Goal: Task Accomplishment & Management: Use online tool/utility

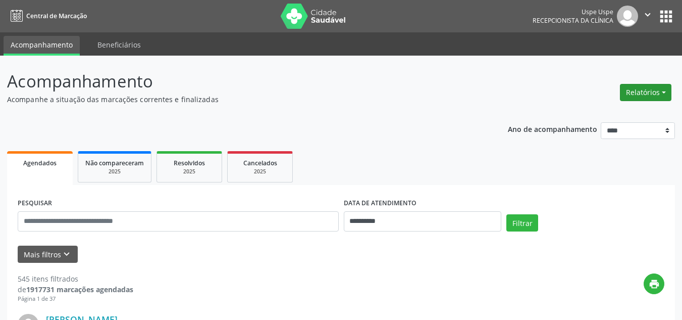
click at [648, 90] on button "Relatórios" at bounding box center [646, 92] width 52 height 17
click at [612, 116] on link "Agendamentos" at bounding box center [617, 114] width 109 height 14
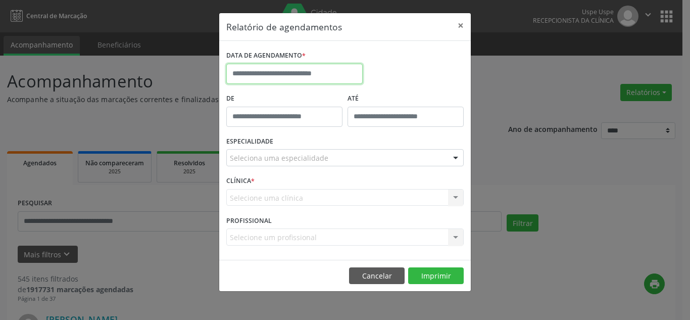
click at [330, 76] on input "text" at bounding box center [294, 74] width 136 height 20
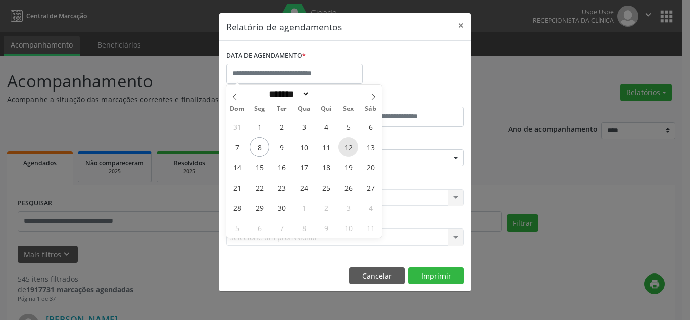
click at [348, 149] on span "12" at bounding box center [348, 147] width 20 height 20
type input "**********"
click at [348, 149] on span "12" at bounding box center [348, 147] width 20 height 20
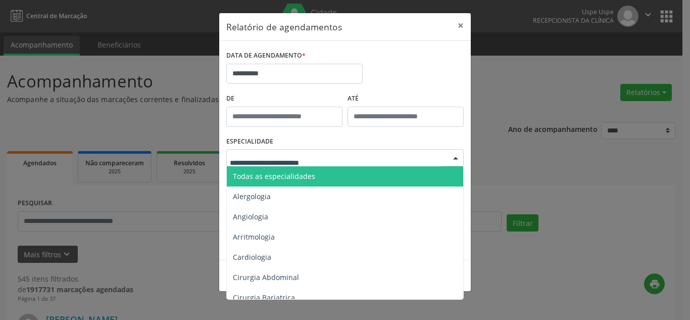
drag, startPoint x: 313, startPoint y: 157, endPoint x: 312, endPoint y: 162, distance: 5.2
click at [301, 173] on span "Todas as especialidades" at bounding box center [274, 176] width 82 height 10
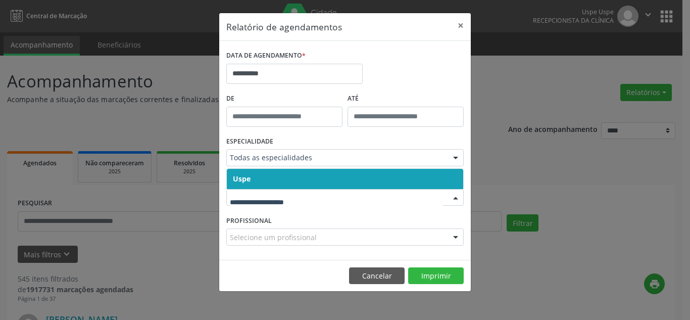
click at [295, 182] on span "Uspe" at bounding box center [345, 179] width 236 height 20
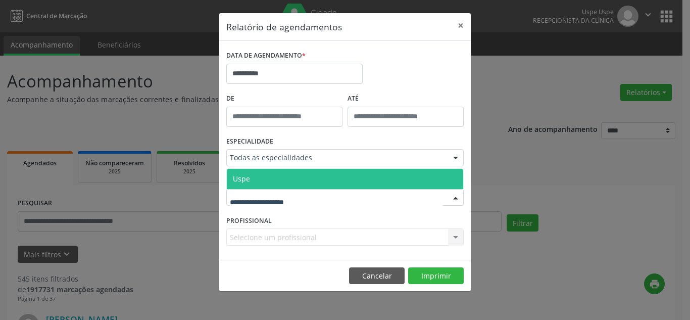
click at [291, 181] on span "Uspe" at bounding box center [345, 179] width 236 height 20
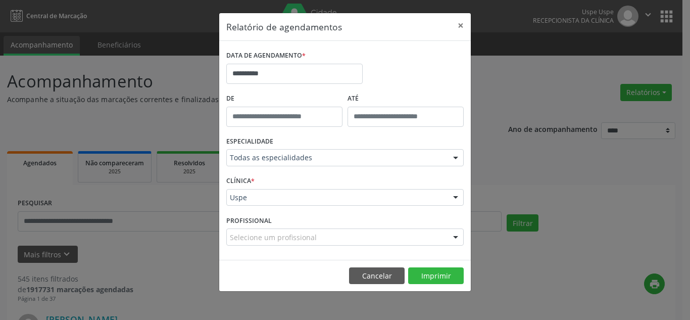
click at [427, 236] on div "Selecione um profissional" at bounding box center [344, 236] width 237 height 17
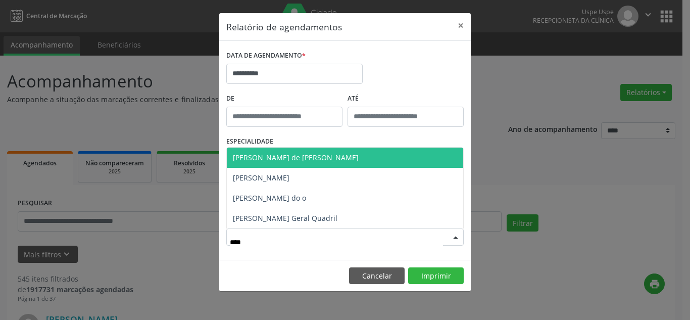
type input "*****"
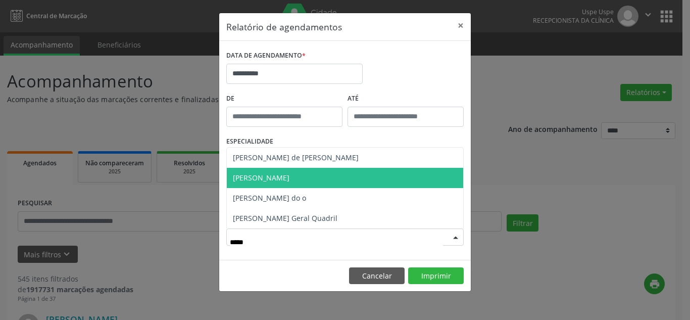
click at [385, 176] on span "[PERSON_NAME]" at bounding box center [345, 178] width 236 height 20
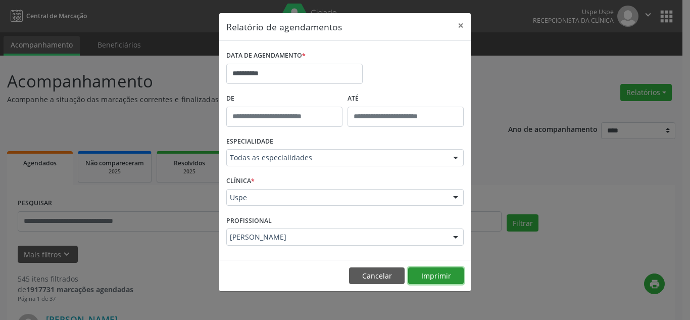
click at [444, 270] on button "Imprimir" at bounding box center [436, 275] width 56 height 17
